Goal: Task Accomplishment & Management: Use online tool/utility

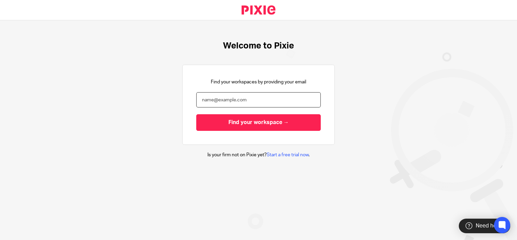
click at [263, 96] on input "email" at bounding box center [258, 99] width 125 height 15
click at [251, 103] on input "email" at bounding box center [258, 99] width 125 height 15
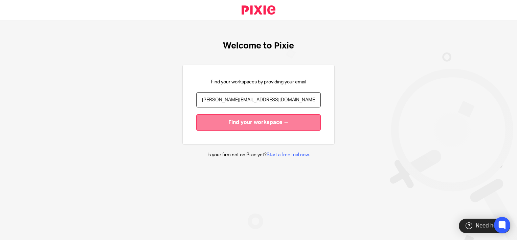
type input "[PERSON_NAME][EMAIL_ADDRESS][DOMAIN_NAME]"
click at [245, 121] on input "Find your workspace →" at bounding box center [258, 122] width 125 height 17
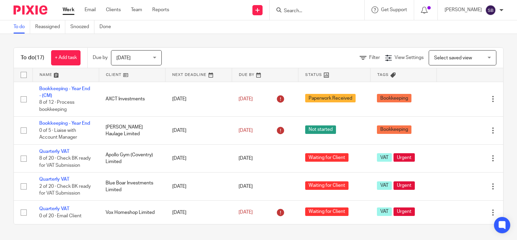
click at [125, 57] on span "Today" at bounding box center [123, 58] width 14 height 5
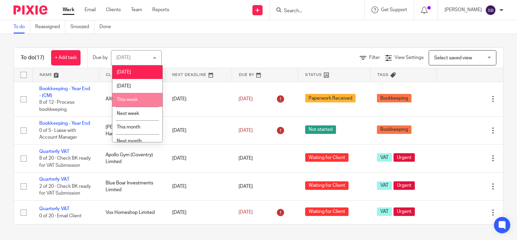
scroll to position [20, 0]
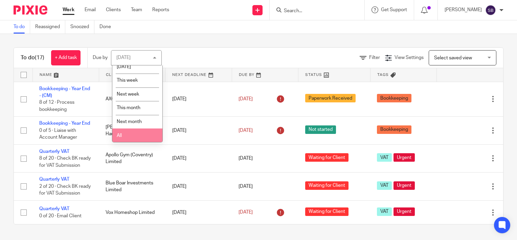
click at [134, 137] on li "All" at bounding box center [137, 135] width 50 height 14
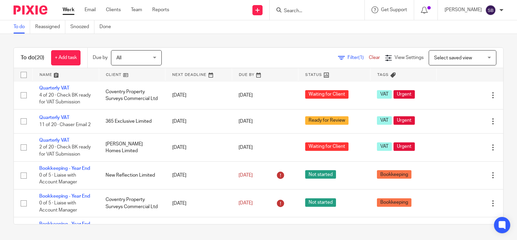
scroll to position [315, 0]
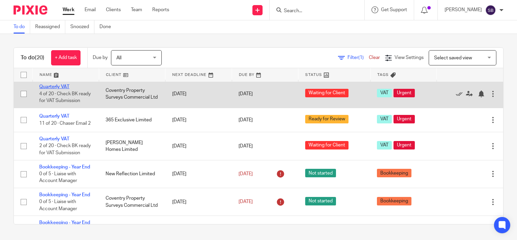
click at [54, 89] on link "Quarterly VAT" at bounding box center [54, 86] width 30 height 5
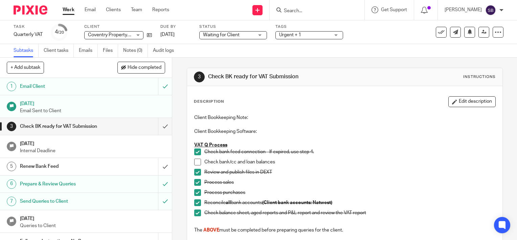
click at [196, 161] on span at bounding box center [197, 161] width 7 height 7
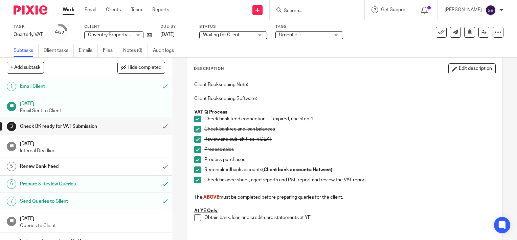
scroll to position [38, 0]
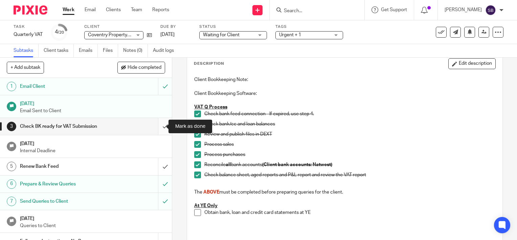
click at [158, 126] on input "submit" at bounding box center [86, 126] width 172 height 17
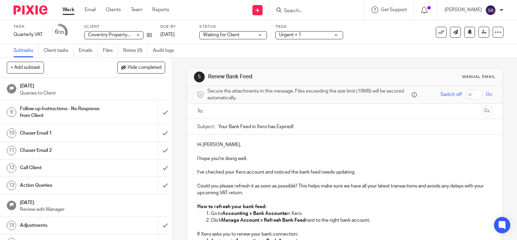
scroll to position [134, 0]
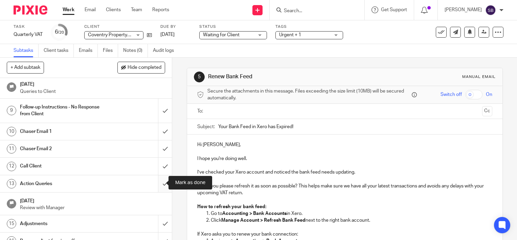
click at [158, 180] on input "submit" at bounding box center [86, 183] width 172 height 17
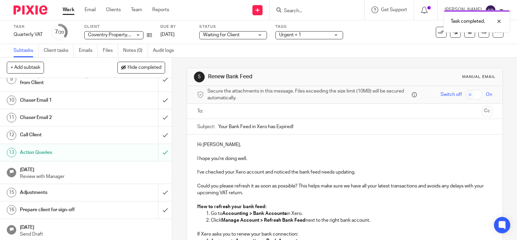
scroll to position [217, 0]
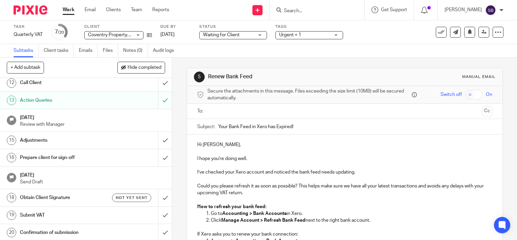
click at [65, 13] on link "Work" at bounding box center [69, 9] width 12 height 7
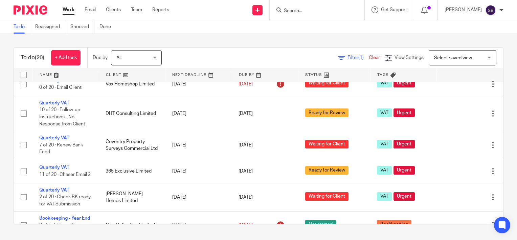
scroll to position [296, 0]
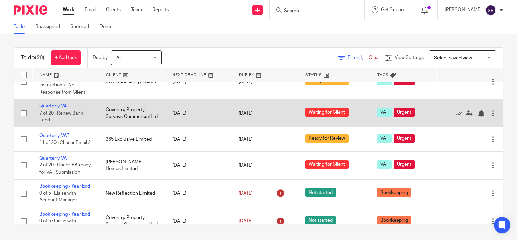
click at [59, 108] on link "Quarterly VAT" at bounding box center [54, 106] width 30 height 5
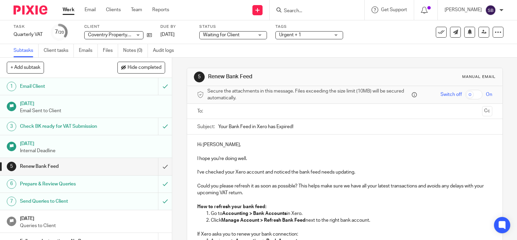
click at [112, 126] on div "Check BK ready for VAT Submission" at bounding box center [86, 126] width 132 height 10
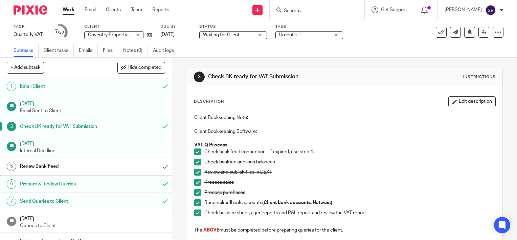
click at [67, 9] on link "Work" at bounding box center [69, 9] width 12 height 7
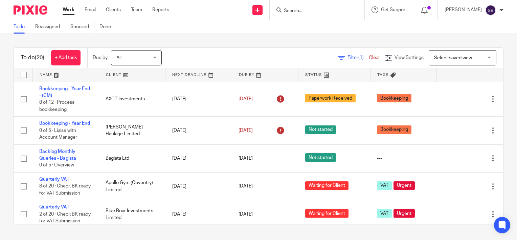
click at [302, 9] on input "Search" at bounding box center [313, 11] width 61 height 6
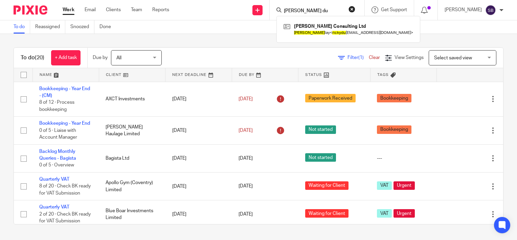
type input "ricky du"
click at [356, 11] on button "reset" at bounding box center [352, 9] width 7 height 7
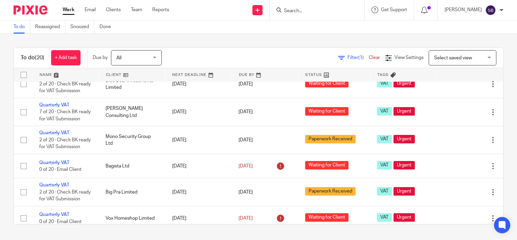
scroll to position [138, 0]
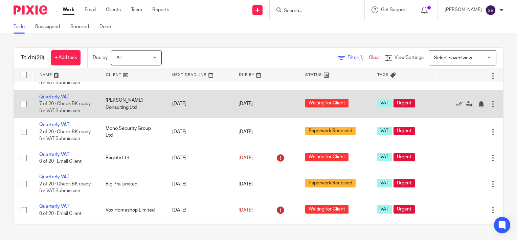
click at [65, 99] on link "Quarterly VAT" at bounding box center [54, 96] width 30 height 5
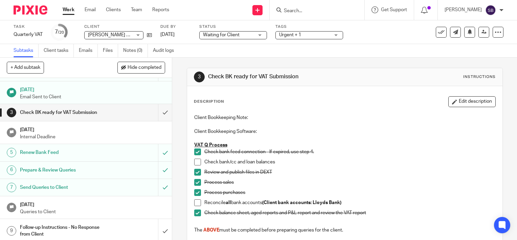
scroll to position [13, 0]
click at [197, 163] on span at bounding box center [197, 161] width 7 height 7
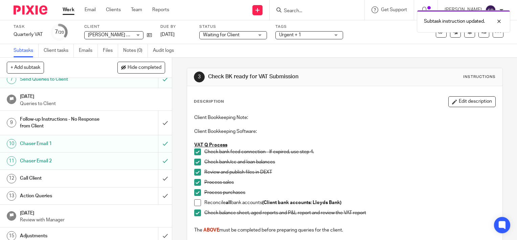
scroll to position [122, 0]
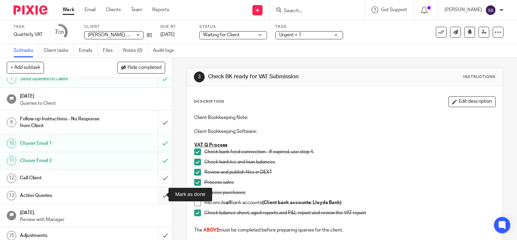
click at [156, 193] on input "submit" at bounding box center [86, 195] width 172 height 17
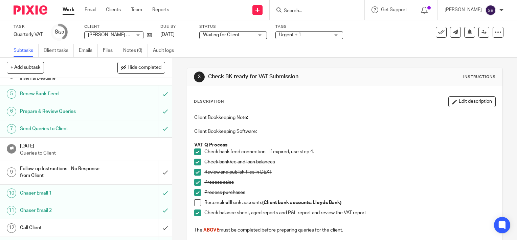
scroll to position [75, 0]
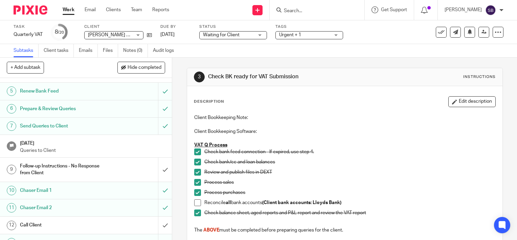
click at [66, 8] on link "Work" at bounding box center [69, 9] width 12 height 7
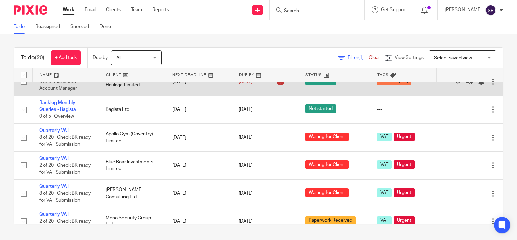
scroll to position [47, 0]
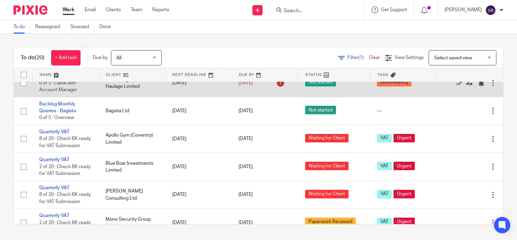
click at [484, 89] on td "Edit task Delete" at bounding box center [470, 83] width 67 height 28
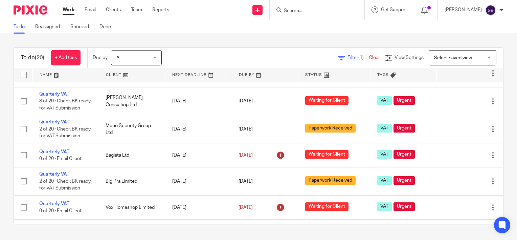
scroll to position [0, 0]
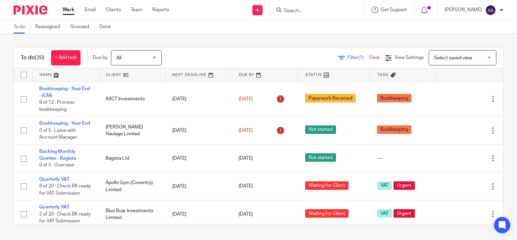
drag, startPoint x: 492, startPoint y: 112, endPoint x: 501, endPoint y: 140, distance: 28.9
click at [501, 140] on div "To do (20) + Add task Due by All All Today Tomorrow This week Next week This mo…" at bounding box center [258, 136] width 517 height 204
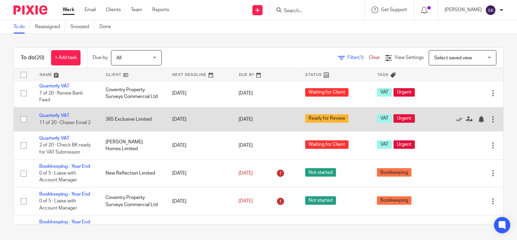
scroll to position [324, 0]
